Goal: Information Seeking & Learning: Learn about a topic

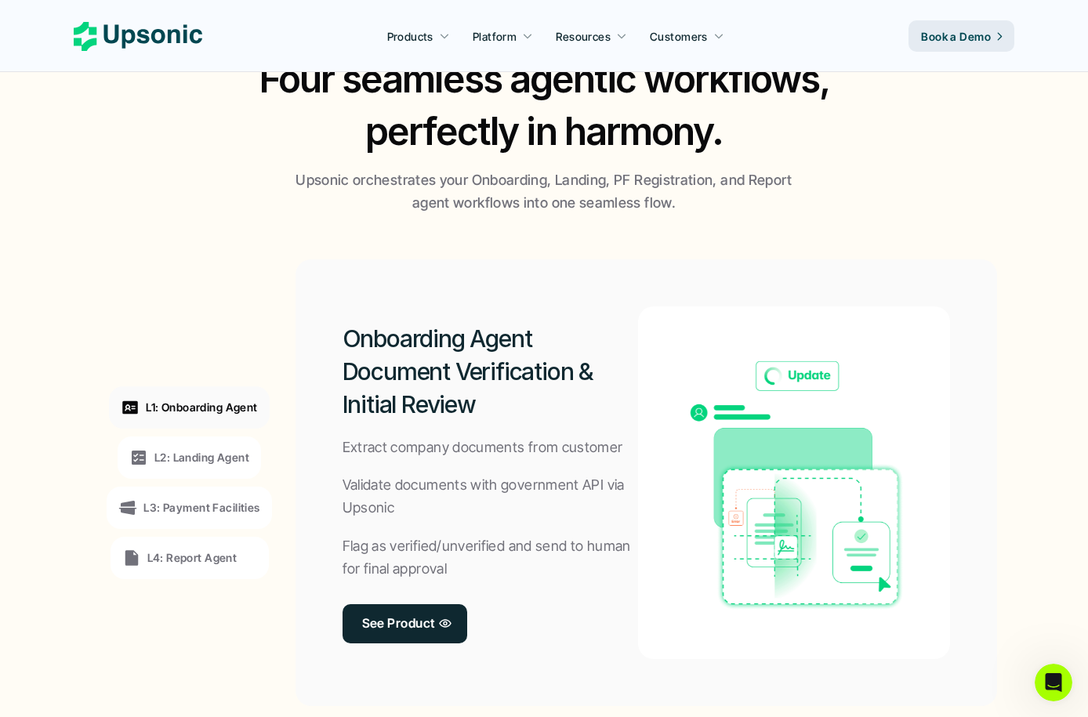
scroll to position [1181, 0]
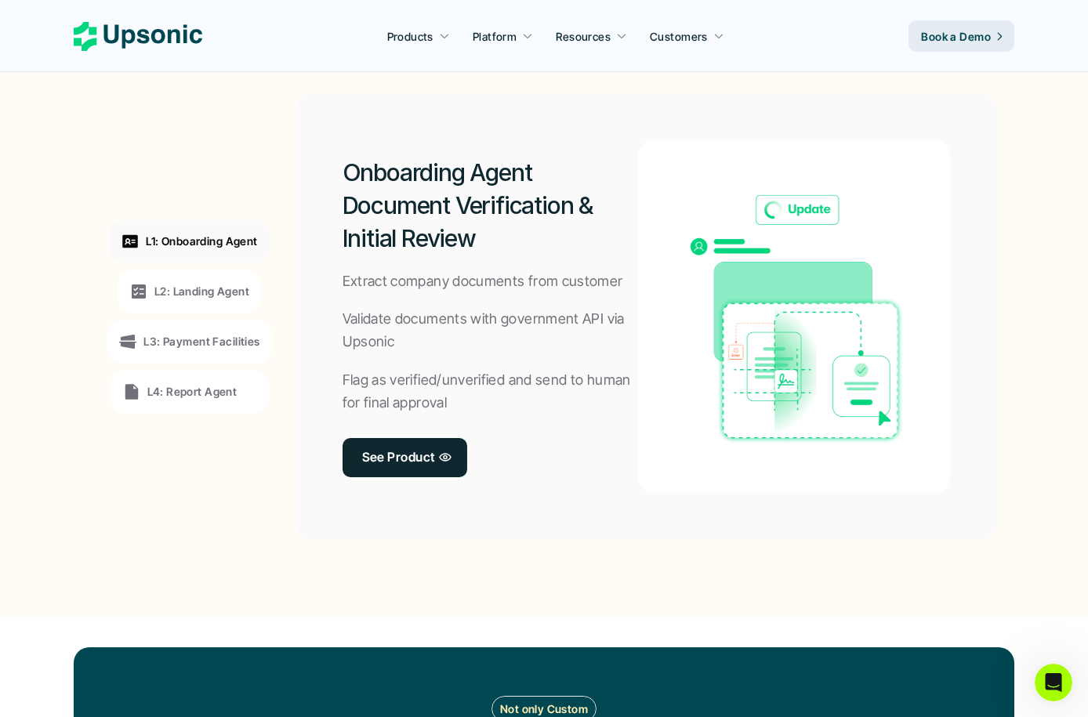
click at [173, 300] on div "L2: Landing Agent" at bounding box center [189, 291] width 143 height 42
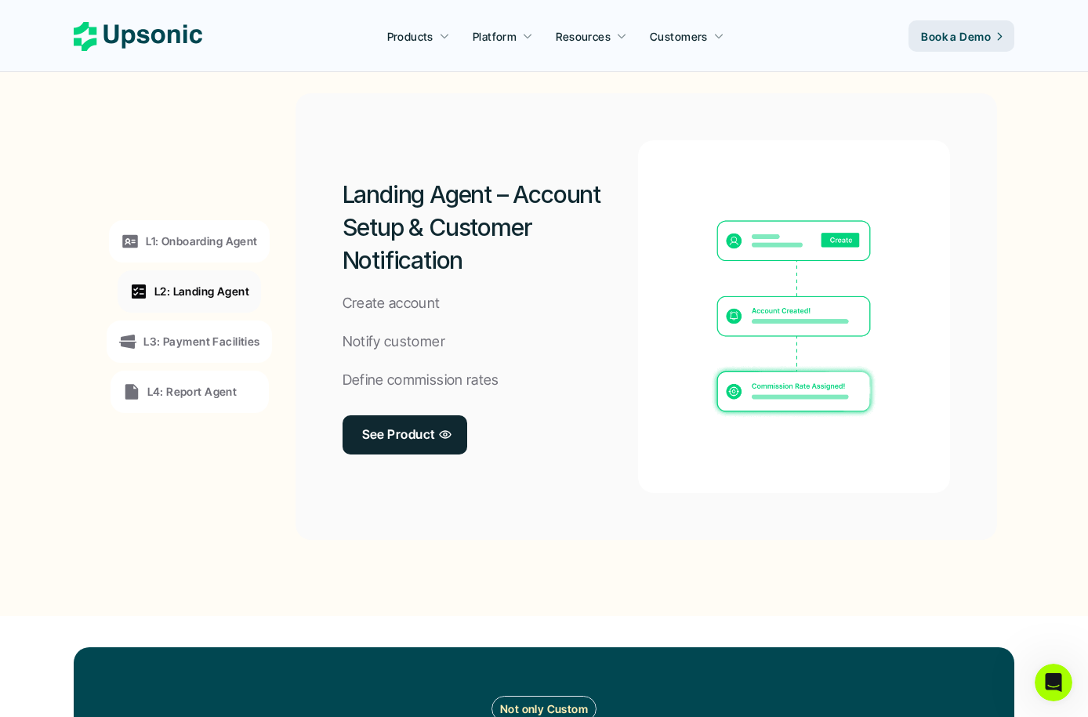
click at [179, 335] on p "L3: Payment Facilities" at bounding box center [201, 341] width 116 height 16
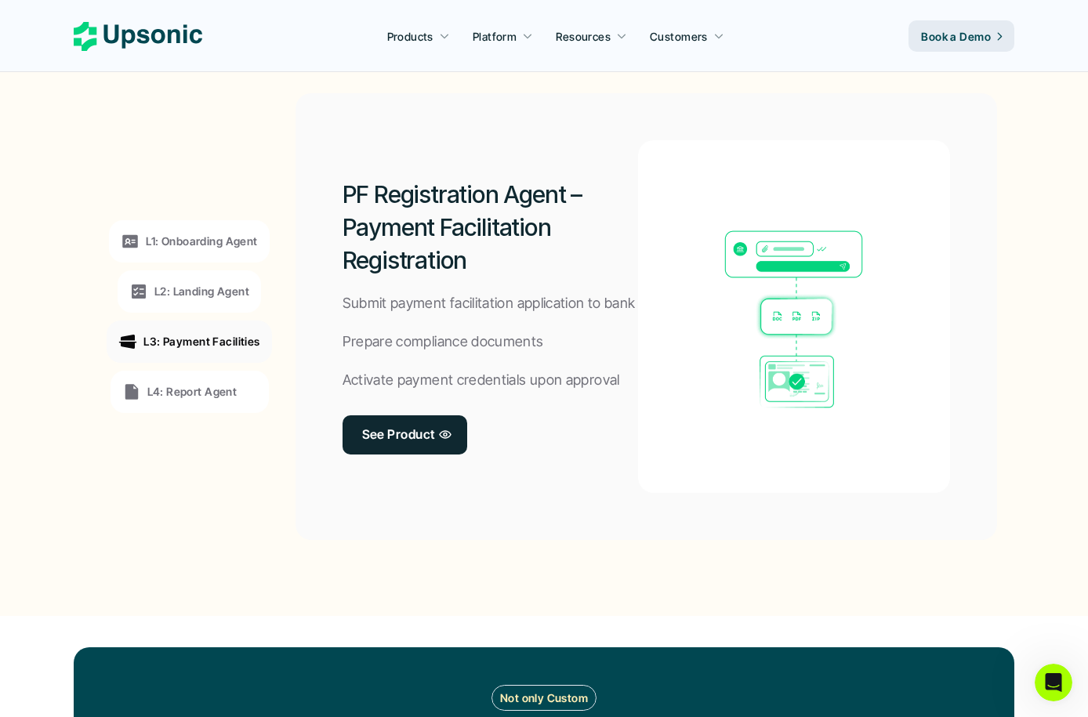
click at [208, 237] on p "L1: Onboarding Agent" at bounding box center [201, 241] width 111 height 16
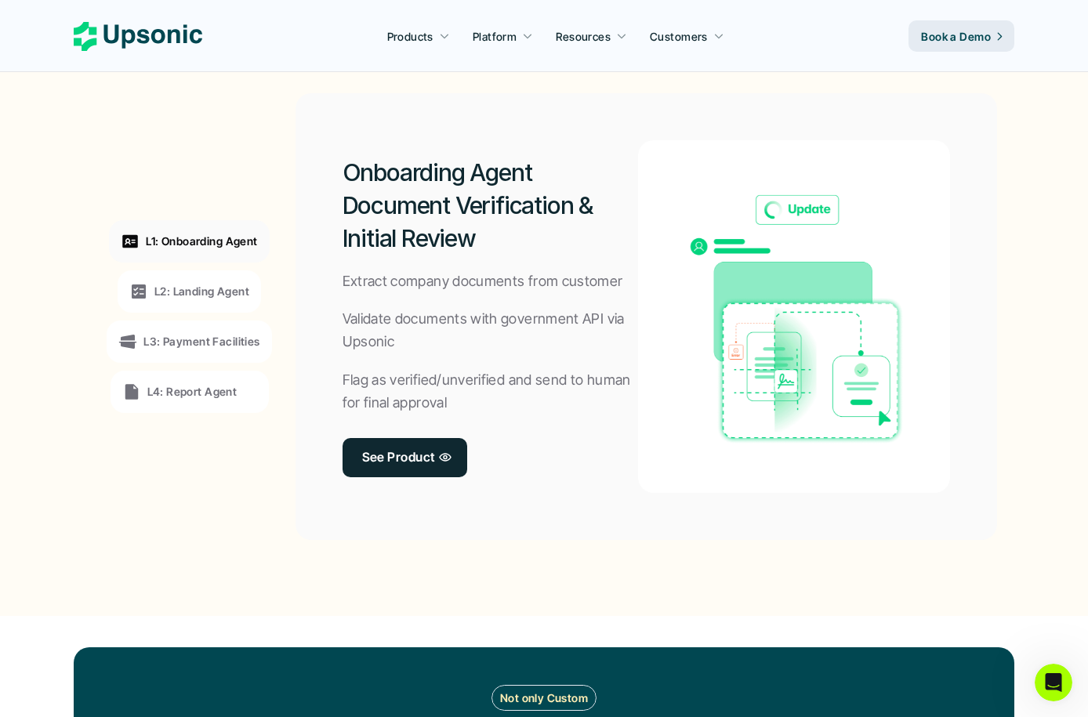
click at [212, 295] on p "L2: Landing Agent" at bounding box center [201, 291] width 95 height 16
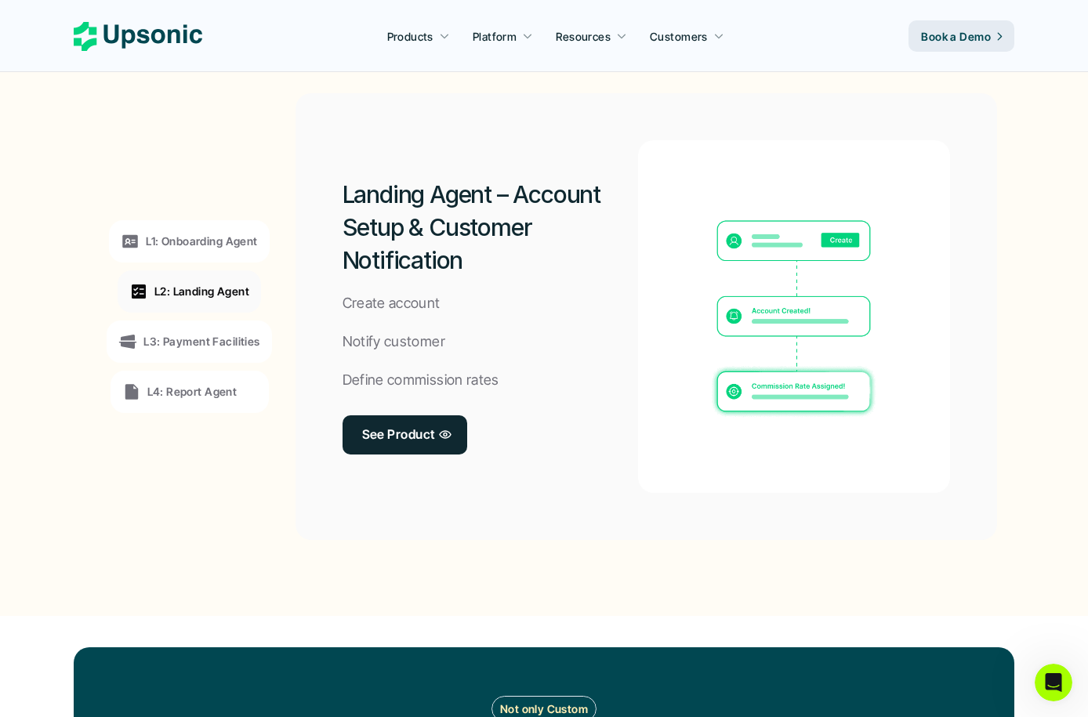
click at [218, 332] on div "L3: Payment Facilities" at bounding box center [188, 341] width 141 height 19
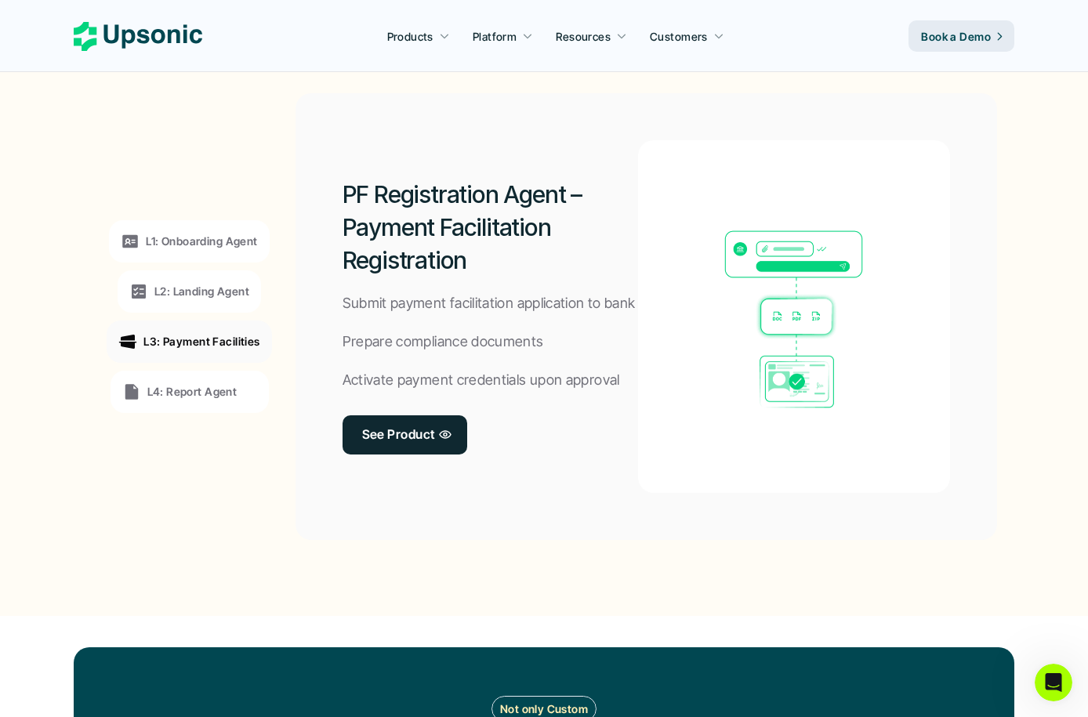
click at [222, 400] on div "L4: Report Agent" at bounding box center [179, 391] width 115 height 19
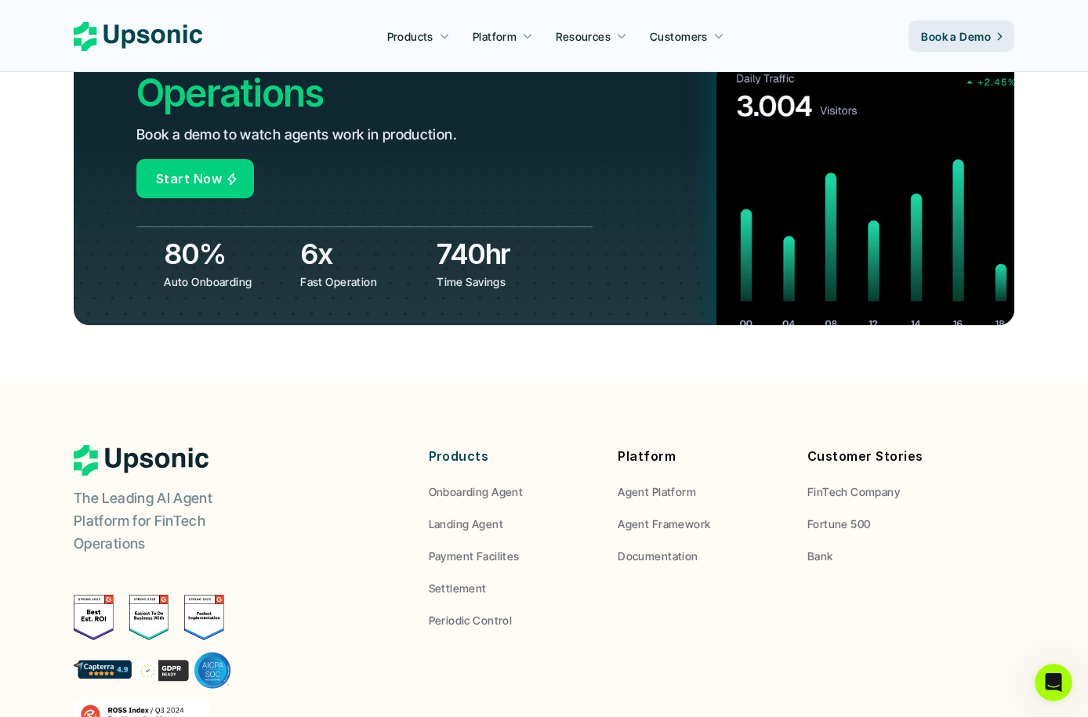
scroll to position [5831, 0]
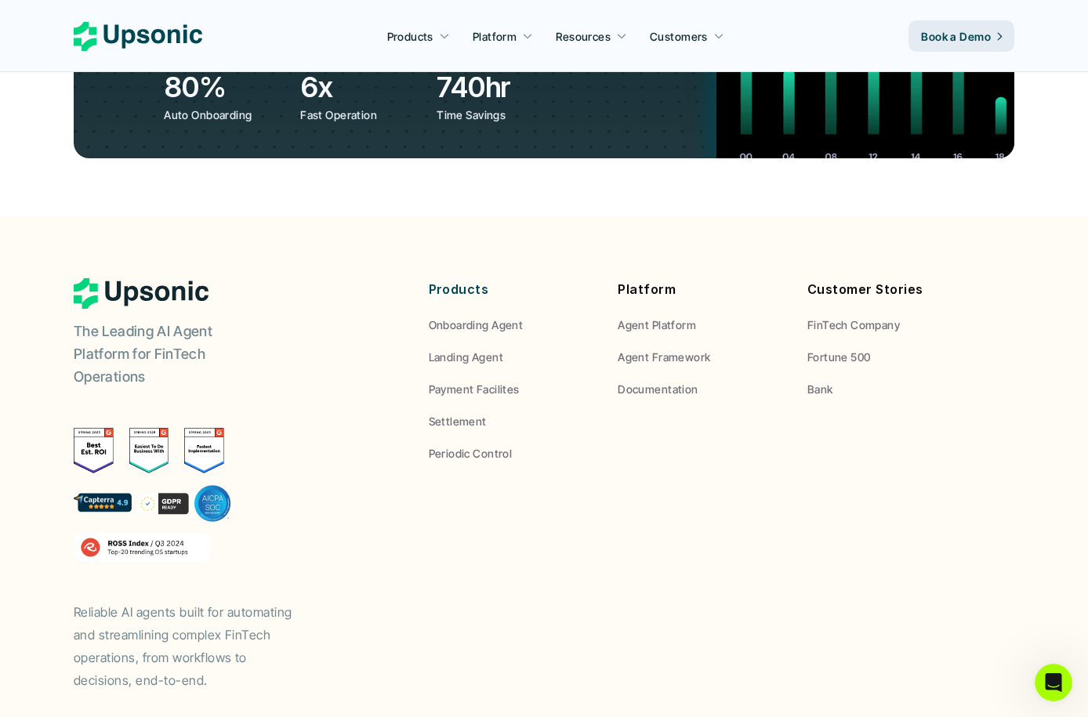
click at [474, 317] on p "Onboarding Agent" at bounding box center [476, 325] width 95 height 16
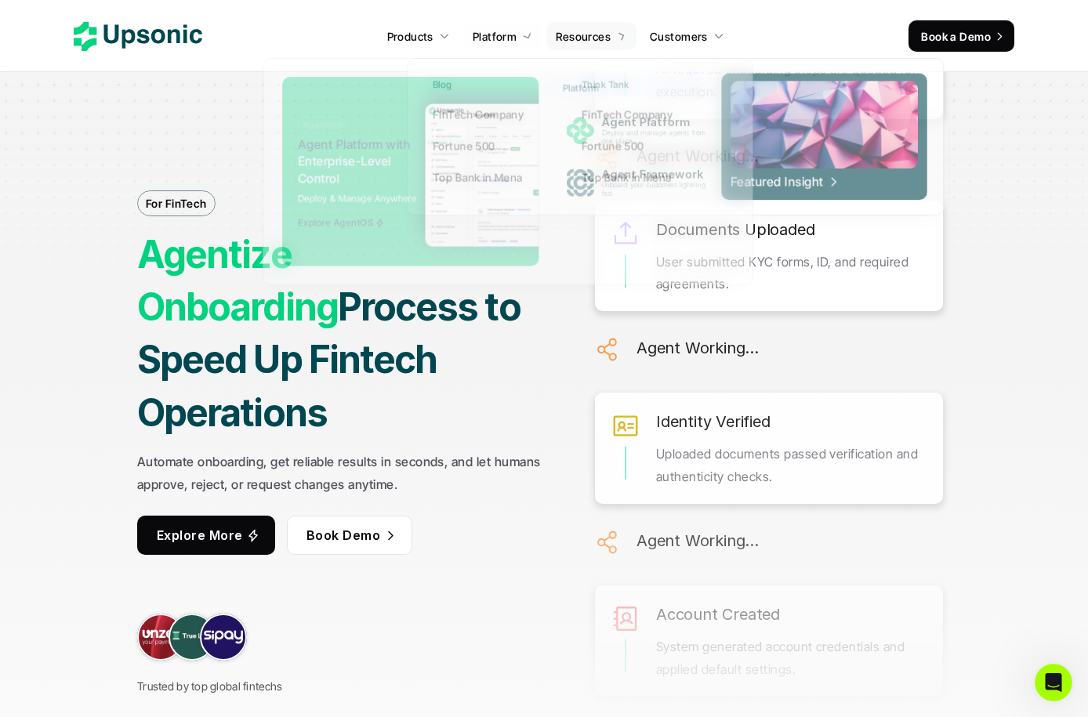
click at [504, 36] on p "Platform" at bounding box center [495, 36] width 44 height 16
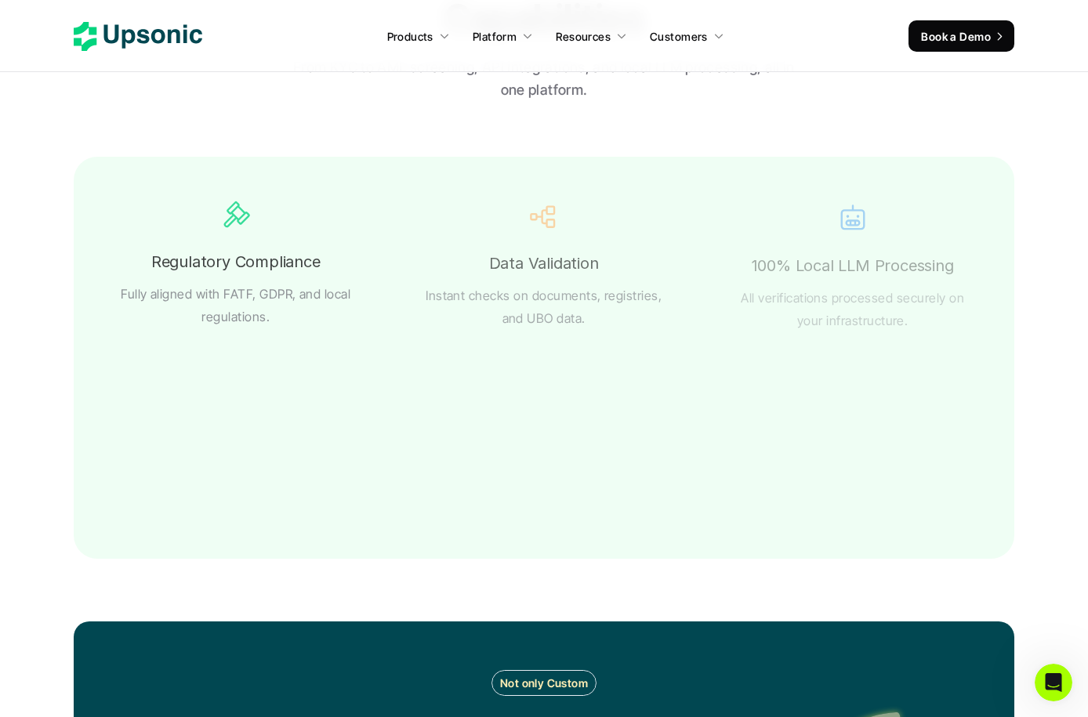
scroll to position [2811, 0]
